Goal: Task Accomplishment & Management: Manage account settings

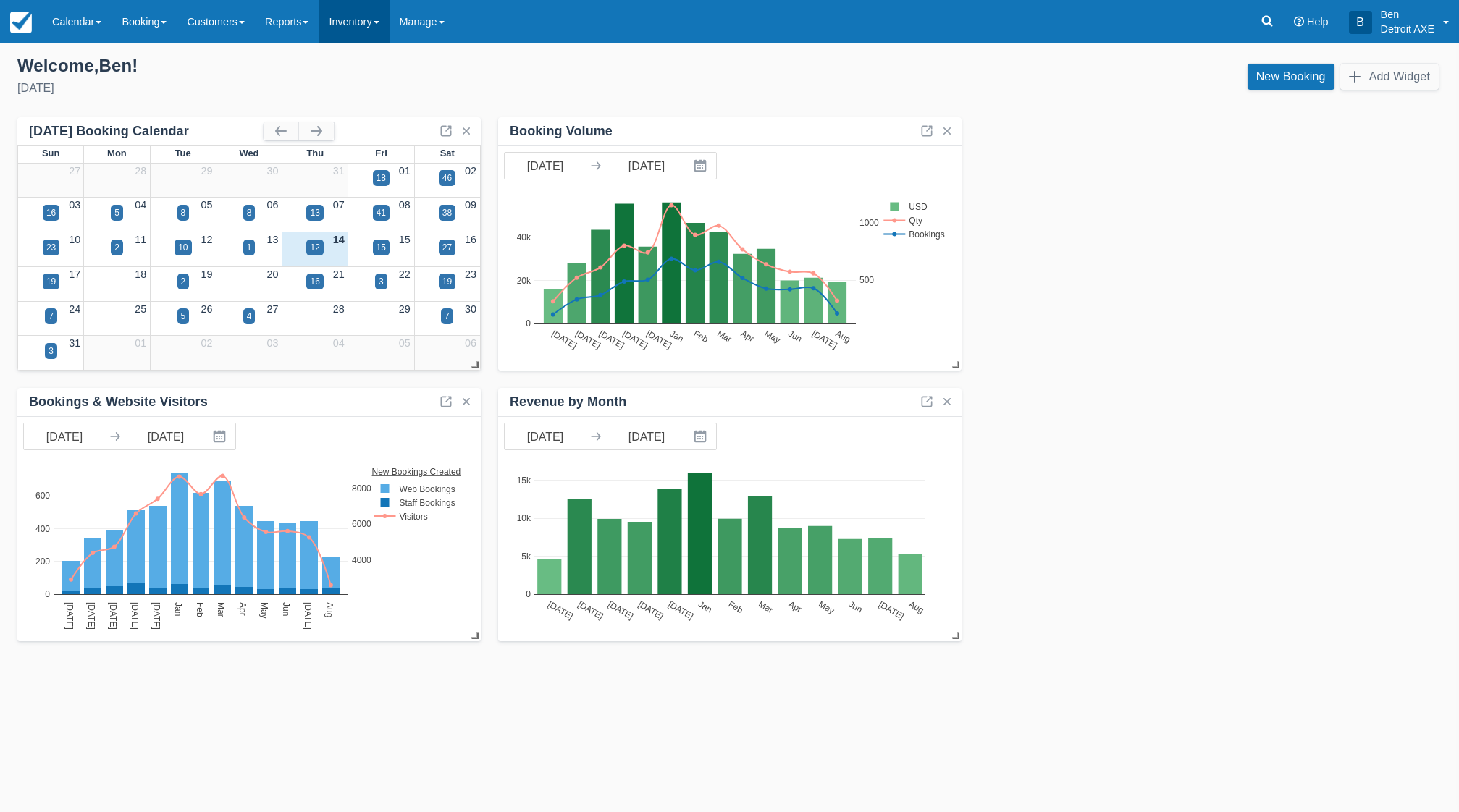
click at [360, 24] on link "Inventory" at bounding box center [354, 21] width 70 height 43
click at [295, 18] on link "Reports" at bounding box center [287, 21] width 64 height 43
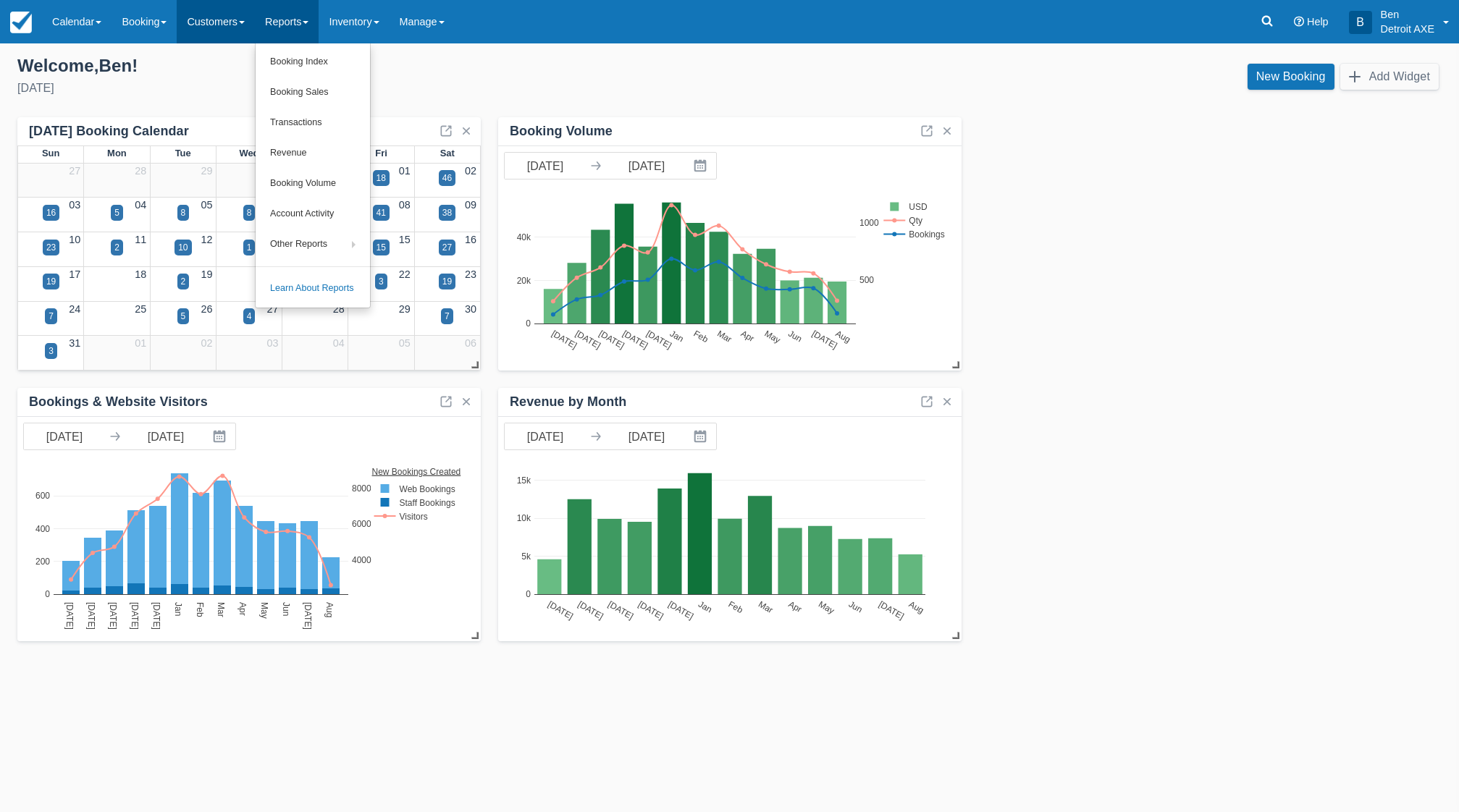
click at [223, 16] on link "Customers" at bounding box center [216, 21] width 78 height 43
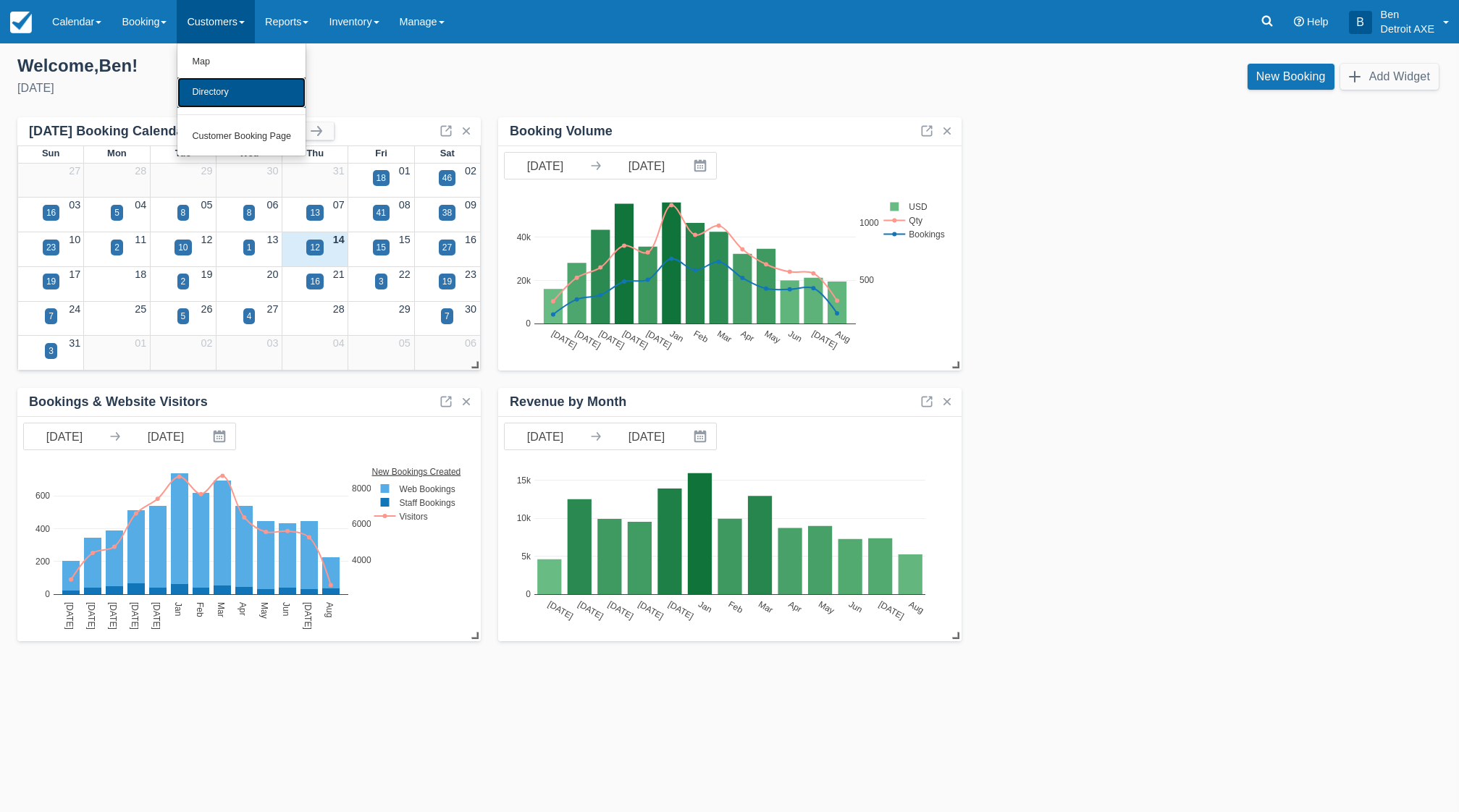
click at [218, 98] on link "Directory" at bounding box center [241, 92] width 128 height 30
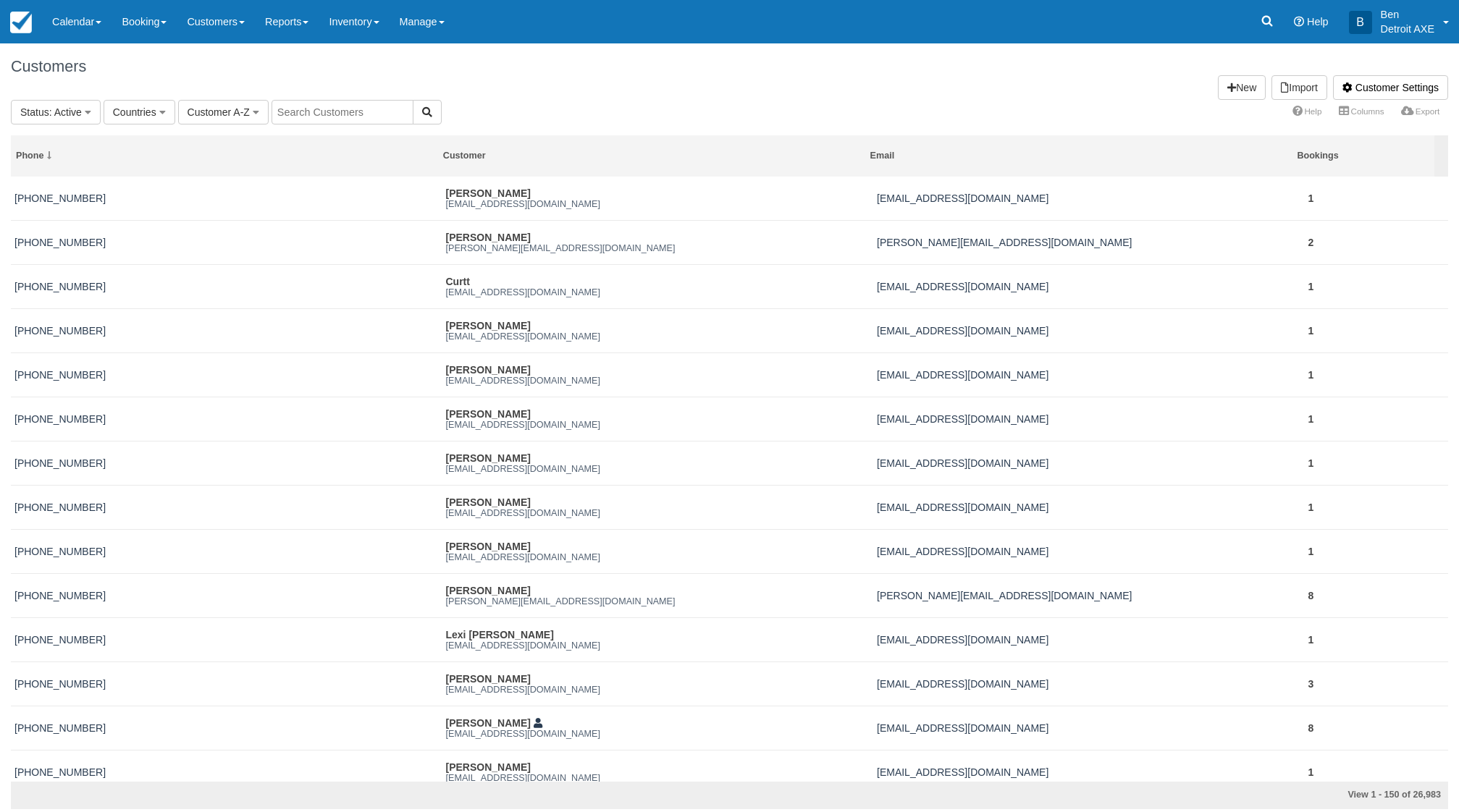
click at [341, 117] on input "text" at bounding box center [342, 112] width 142 height 24
type input "zarb"
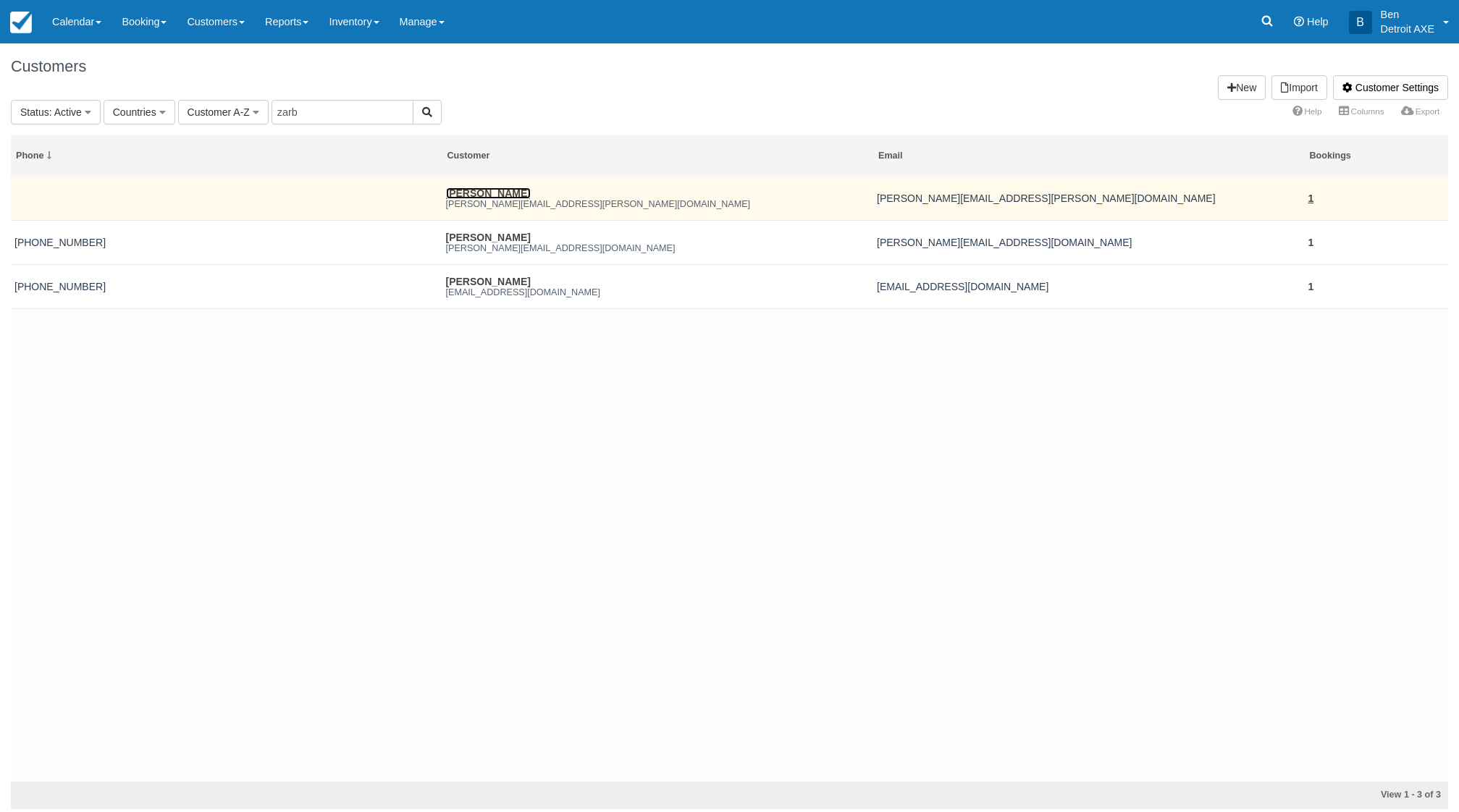
click at [465, 196] on link "Jared Zarb" at bounding box center [488, 193] width 85 height 11
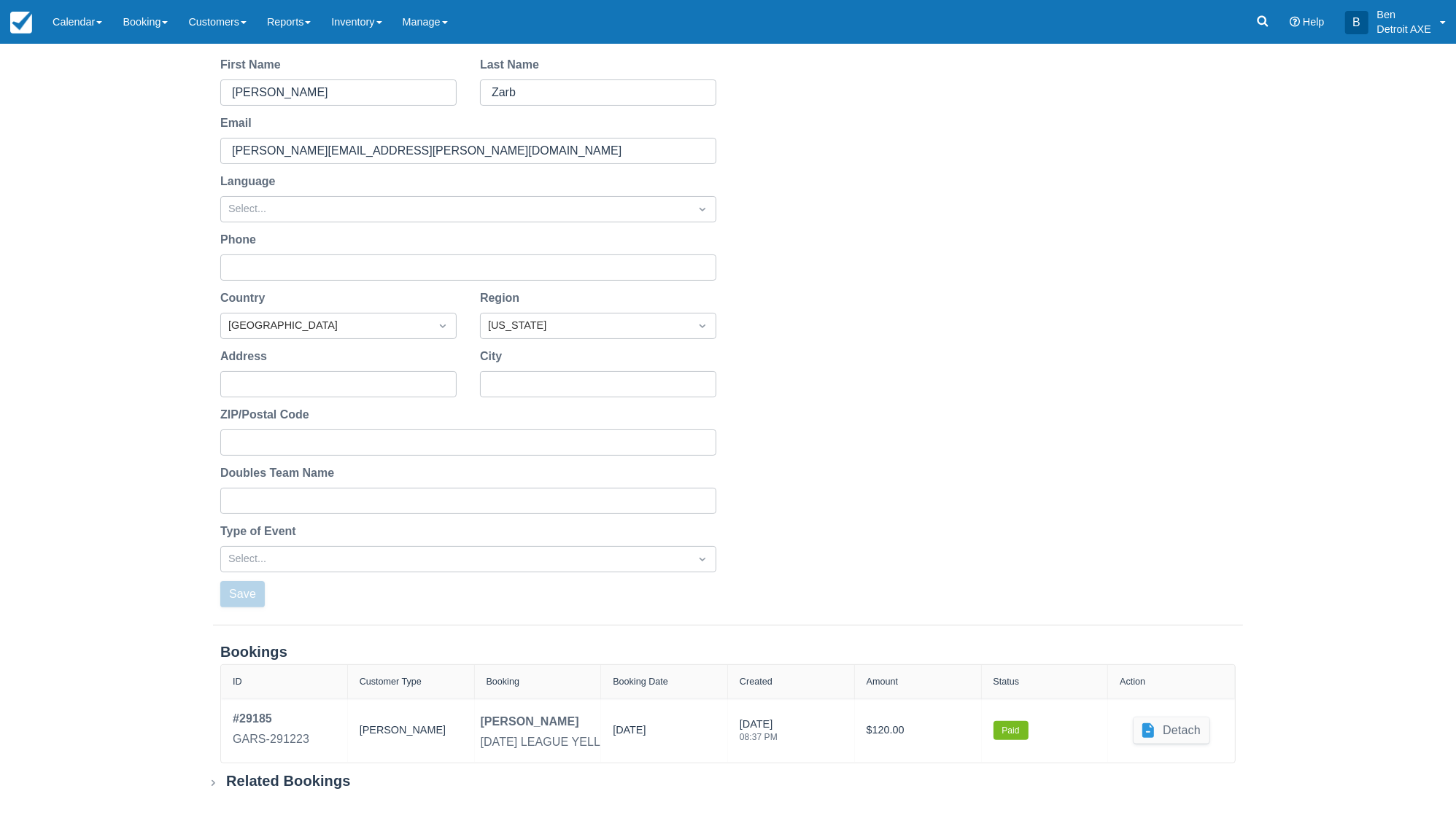
scroll to position [137, 0]
click at [71, 667] on div "Customer Profile ACTIVE Back New Booking Archive Block First Name Jared Last Na…" at bounding box center [728, 363] width 1456 height 912
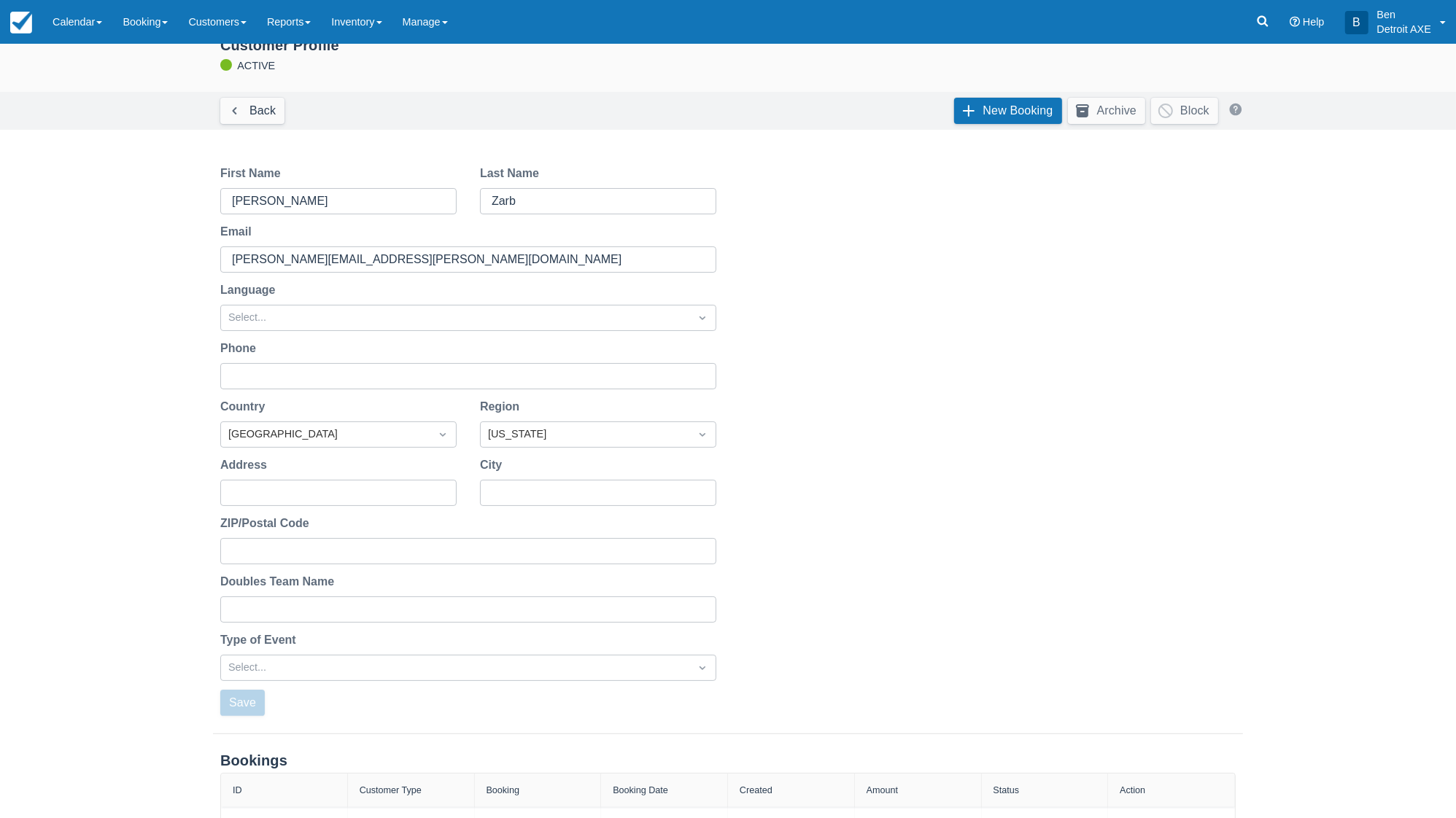
scroll to position [0, 0]
